Goal: Information Seeking & Learning: Understand process/instructions

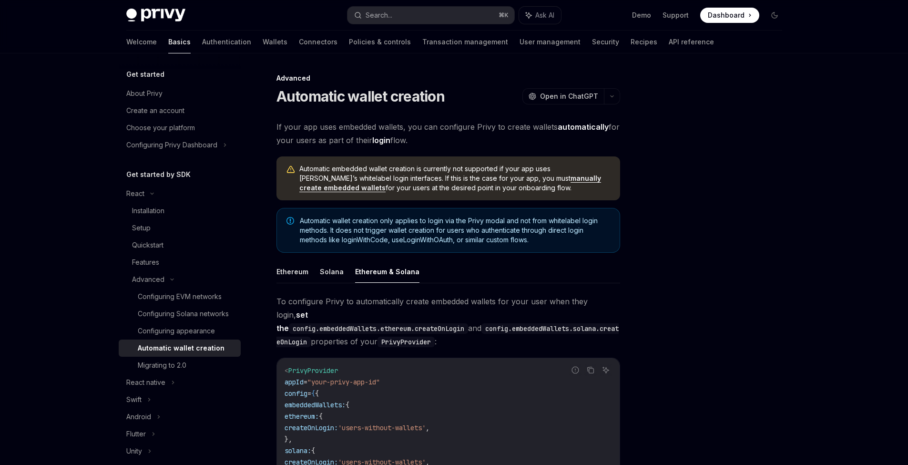
scroll to position [197, 0]
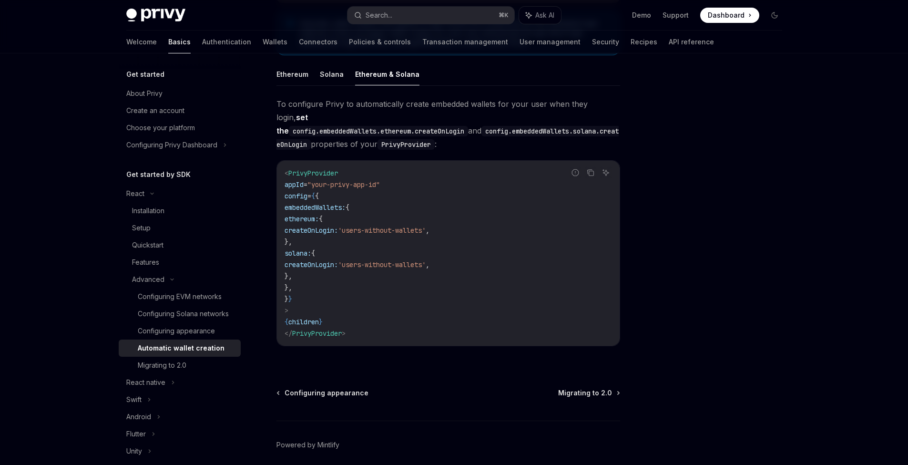
click at [467, 133] on span "To configure Privy to automatically create embedded wallets for your user when …" at bounding box center [448, 123] width 344 height 53
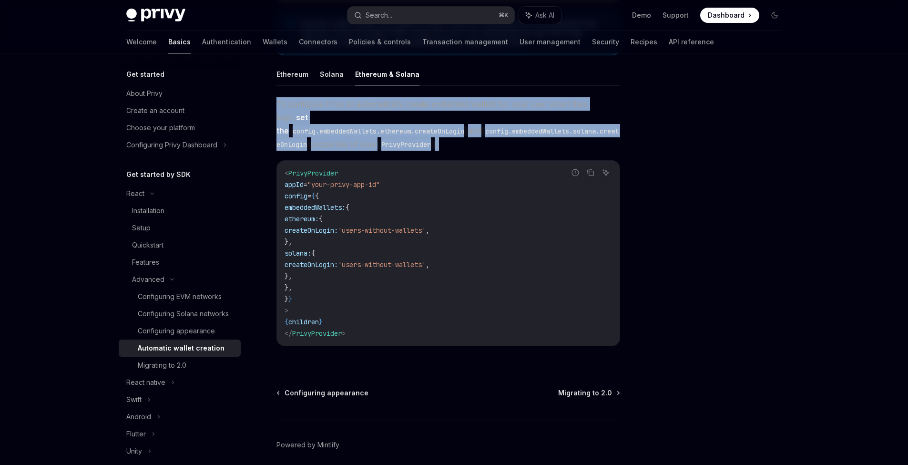
click at [467, 133] on span "To configure Privy to automatically create embedded wallets for your user when …" at bounding box center [448, 123] width 344 height 53
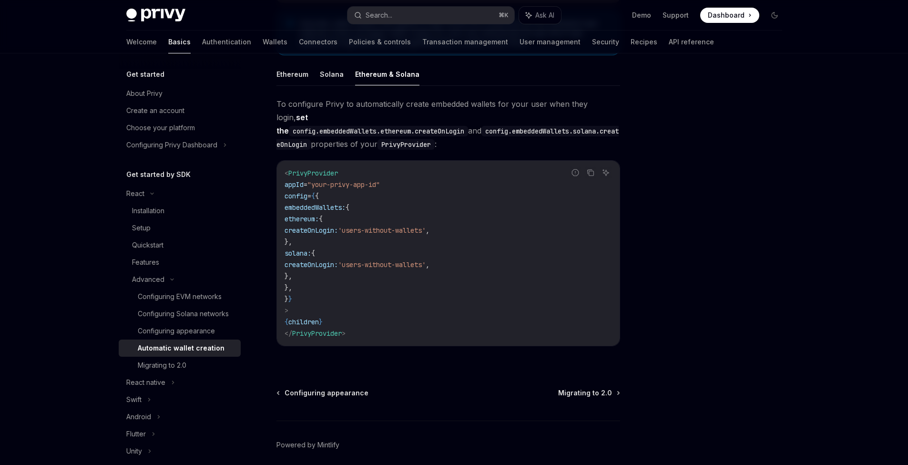
click at [676, 131] on div at bounding box center [717, 268] width 145 height 392
click at [495, 132] on span "To configure Privy to automatically create embedded wallets for your user when …" at bounding box center [448, 123] width 344 height 53
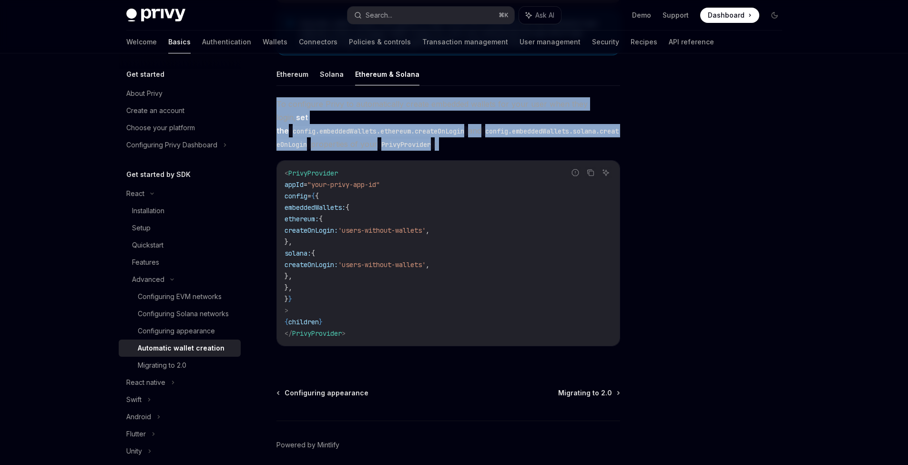
click at [495, 132] on span "To configure Privy to automatically create embedded wallets for your user when …" at bounding box center [448, 123] width 344 height 53
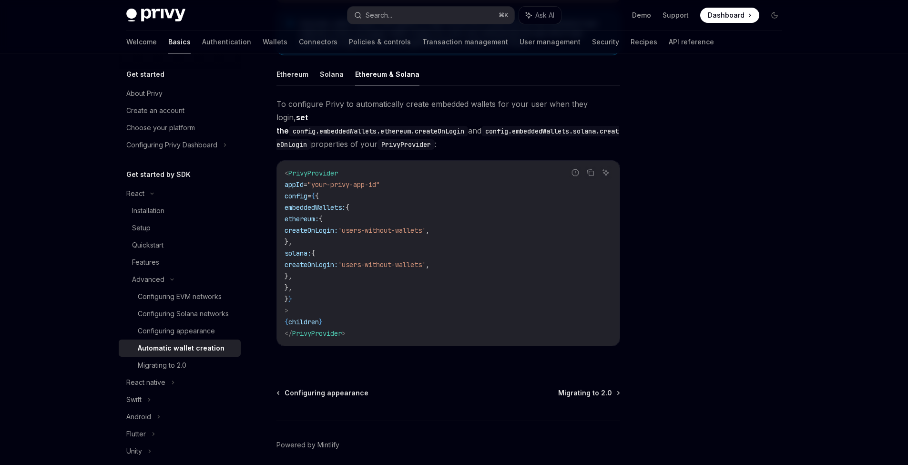
click at [711, 138] on div at bounding box center [717, 268] width 145 height 392
click at [500, 134] on span "To configure Privy to automatically create embedded wallets for your user when …" at bounding box center [448, 123] width 344 height 53
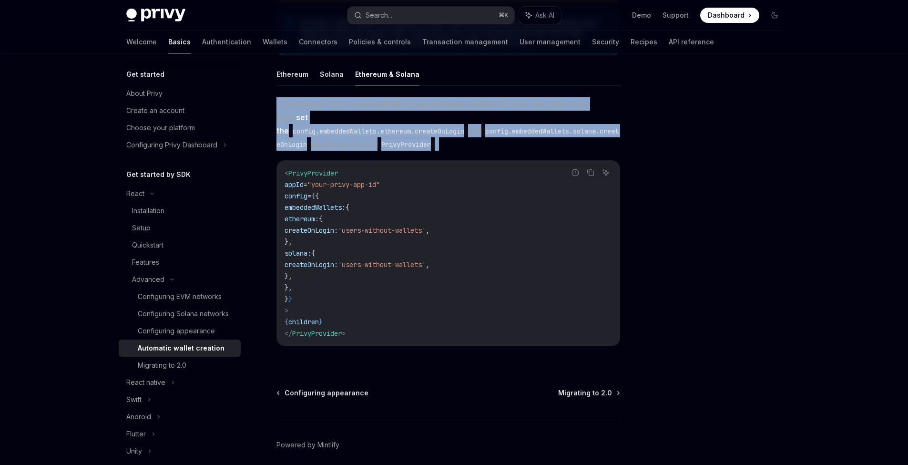
click at [500, 134] on span "To configure Privy to automatically create embedded wallets for your user when …" at bounding box center [448, 123] width 344 height 53
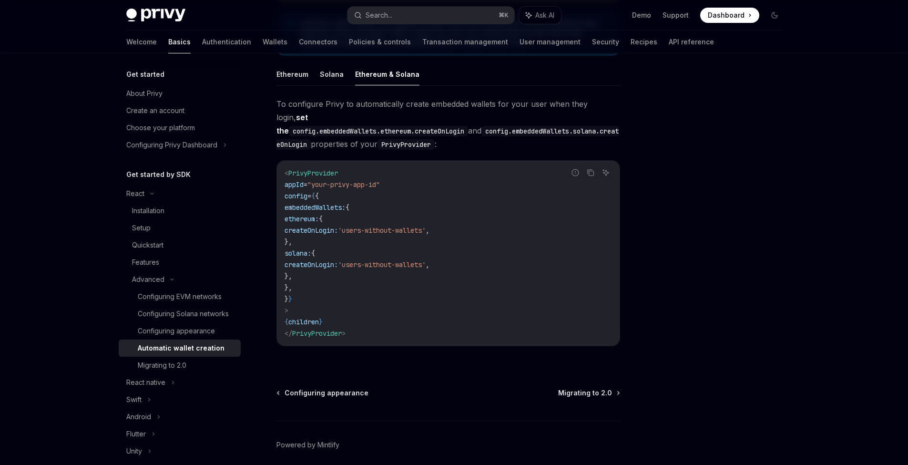
click at [660, 133] on div at bounding box center [717, 268] width 145 height 392
click at [520, 132] on span "To configure Privy to automatically create embedded wallets for your user when …" at bounding box center [448, 123] width 344 height 53
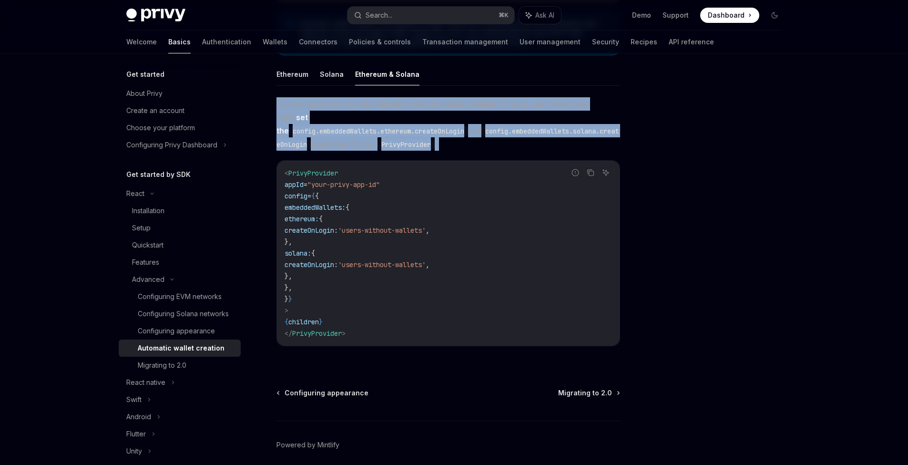
click at [520, 132] on span "To configure Privy to automatically create embedded wallets for your user when …" at bounding box center [448, 123] width 344 height 53
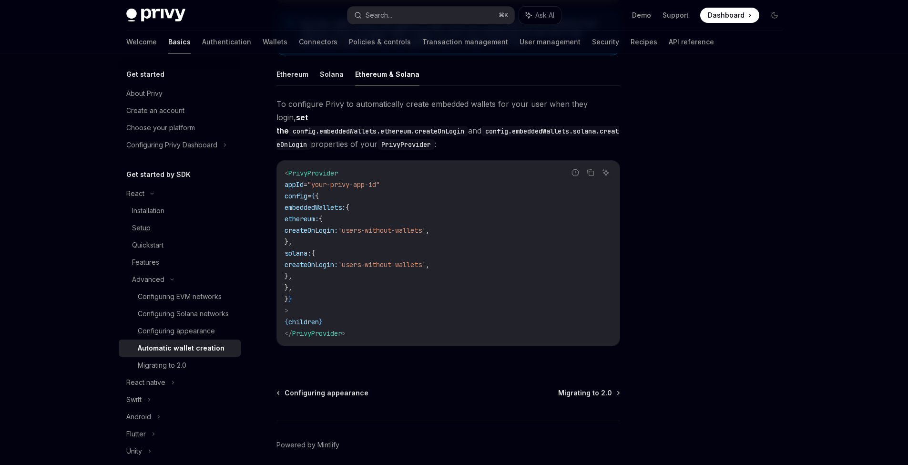
click at [704, 138] on div at bounding box center [717, 268] width 145 height 392
click at [713, 370] on div at bounding box center [717, 268] width 145 height 392
click at [543, 345] on div "To configure Privy to automatically create embedded wallets for your user when …" at bounding box center [448, 229] width 344 height 264
click at [513, 347] on div "To configure Privy to automatically create embedded wallets for your user when …" at bounding box center [448, 229] width 344 height 264
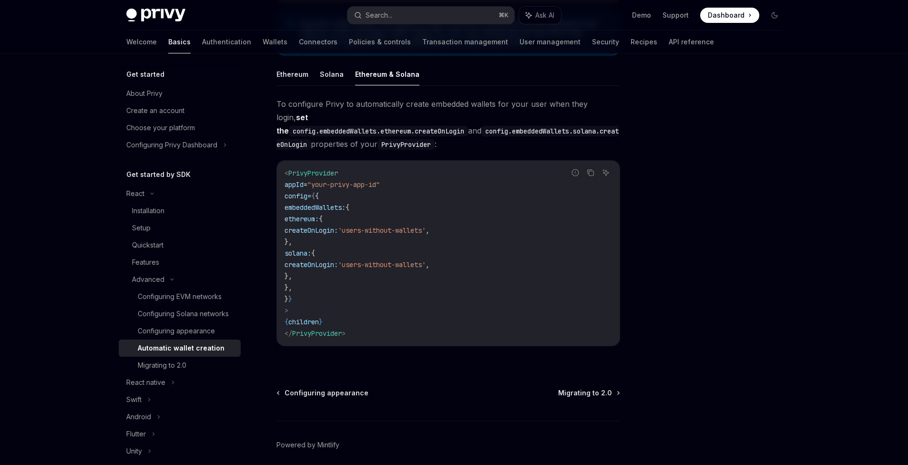
click at [516, 235] on code "< PrivyProvider appId = "your-privy-app-id" config = { { embeddedWallets: { eth…" at bounding box center [448, 253] width 327 height 172
click at [782, 199] on div at bounding box center [717, 268] width 145 height 392
